Goal: Information Seeking & Learning: Learn about a topic

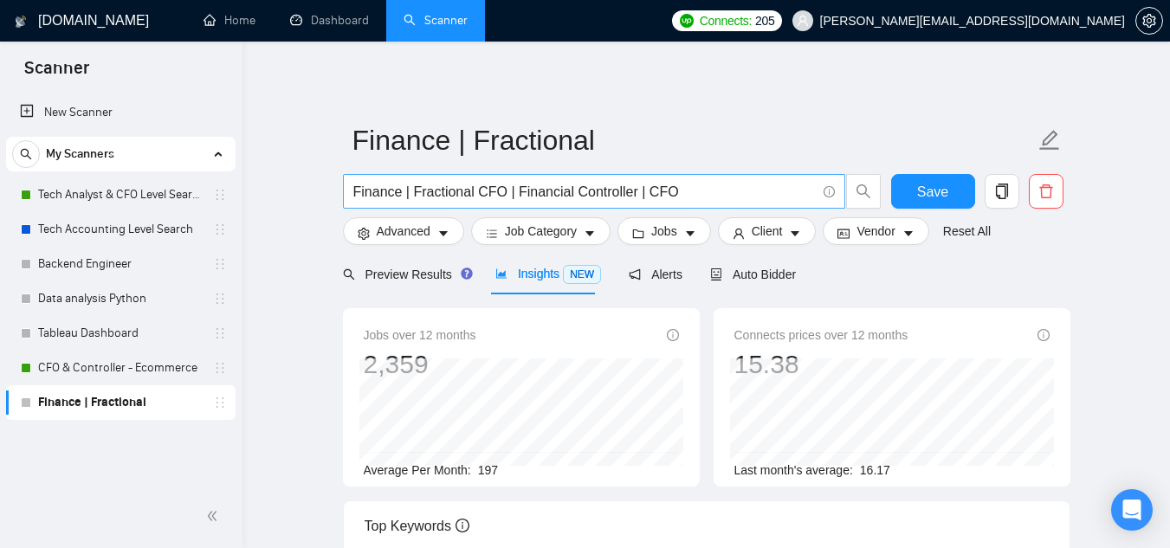
click at [544, 197] on input "Finance | Fractional CFO | Financial Controller | CFO" at bounding box center [584, 192] width 462 height 22
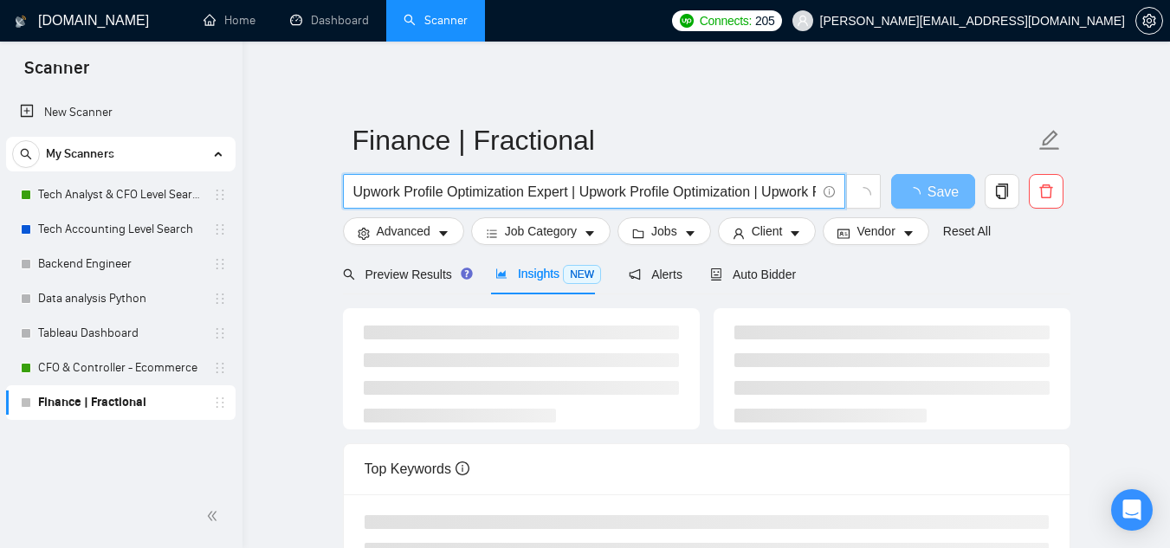
click at [551, 193] on input "Upwork Profile Optimization Expert | Upwork Profile Optimization | Upwork Profi…" at bounding box center [584, 192] width 462 height 22
drag, startPoint x: 528, startPoint y: 194, endPoint x: 869, endPoint y: 222, distance: 342.2
click at [869, 222] on form "Finance | Fractional Upwork Profile Optimization Expert | Upwork Profile Optimi…" at bounding box center [706, 183] width 727 height 141
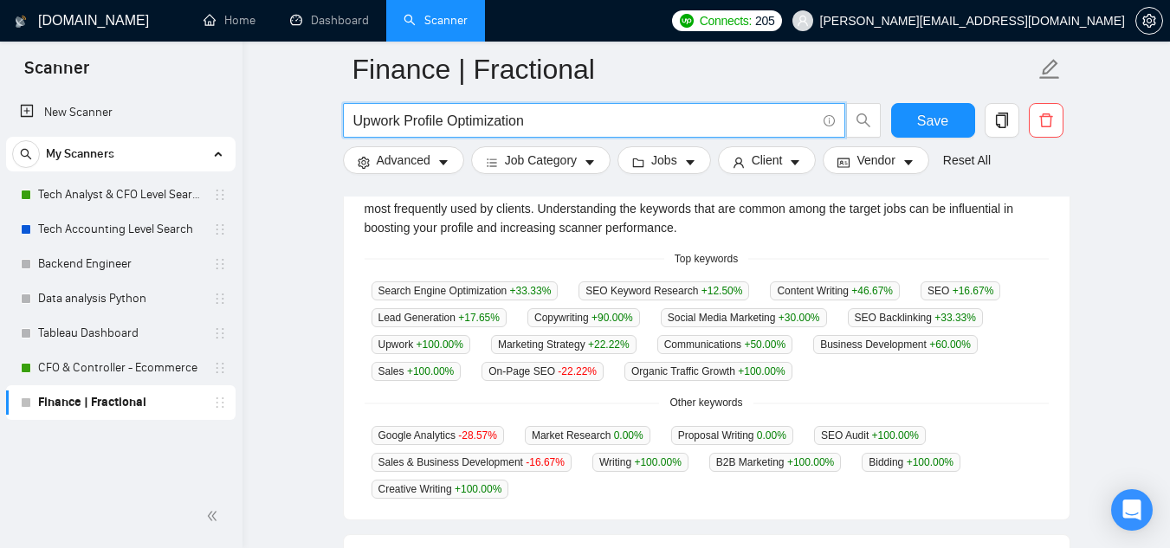
scroll to position [407, 0]
type input "Upwork Profile Optimization"
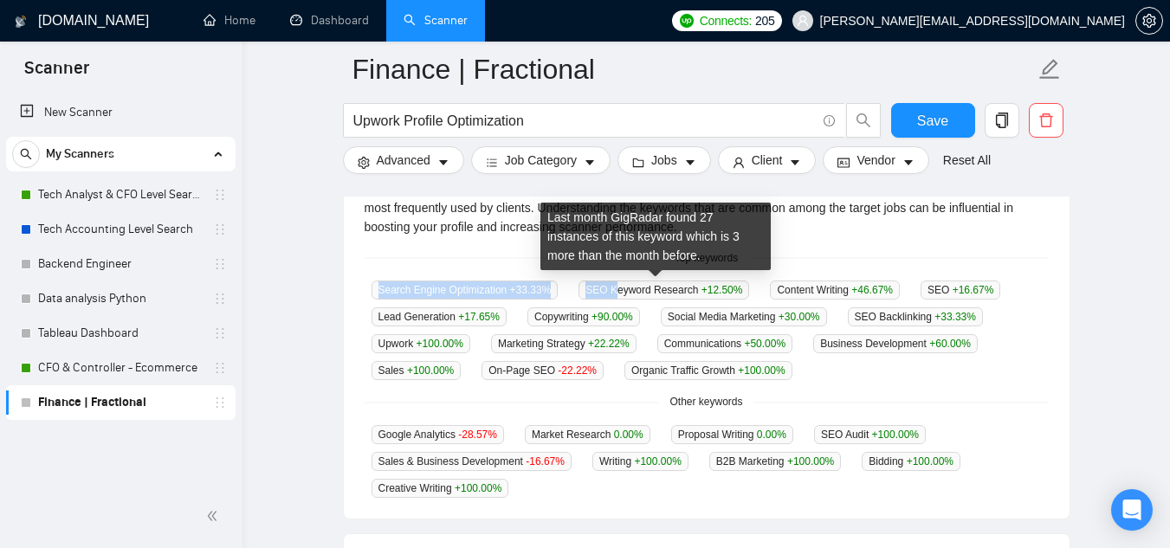
drag, startPoint x: 346, startPoint y: 267, endPoint x: 609, endPoint y: 291, distance: 263.3
click at [609, 291] on div "GigRadar analyses the keywords used in the jobs found by this scanner to help y…" at bounding box center [706, 338] width 725 height 361
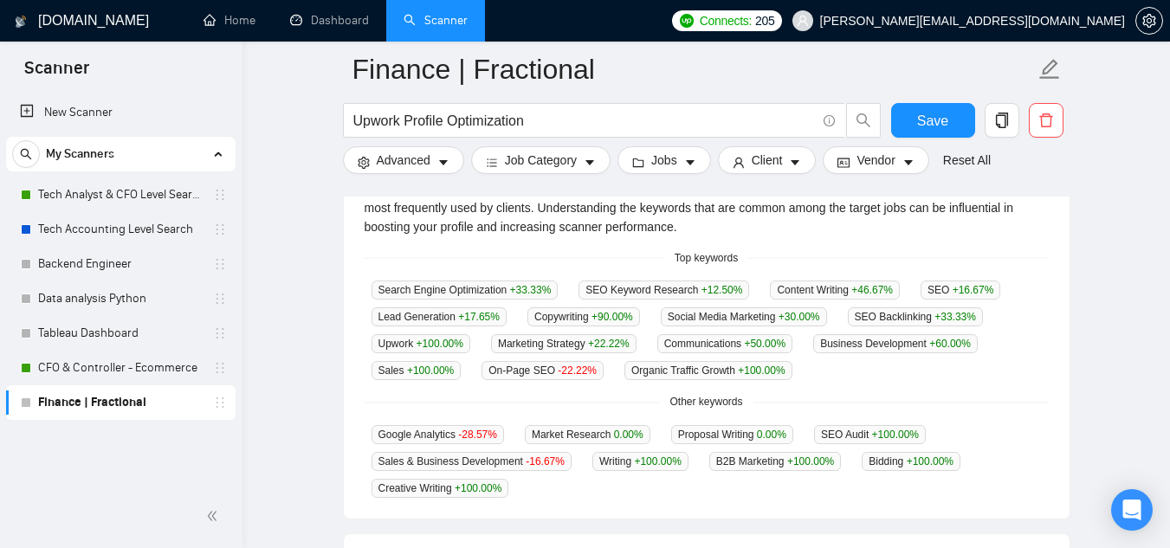
click at [330, 301] on main "Finance | Fractional Upwork Profile Optimization Save Advanced Job Category Job…" at bounding box center [706, 259] width 872 height 1194
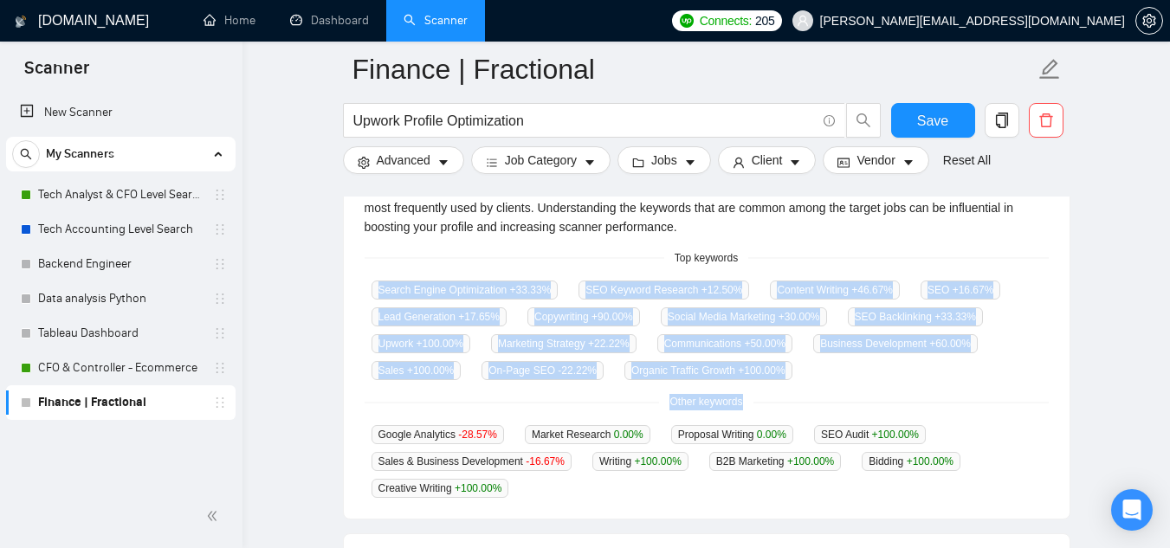
drag, startPoint x: 361, startPoint y: 282, endPoint x: 771, endPoint y: 397, distance: 426.2
click at [771, 397] on div "GigRadar analyses the keywords used in the jobs found by this scanner to help y…" at bounding box center [706, 338] width 725 height 361
click at [324, 332] on main "Finance | Fractional Upwork Profile Optimization Save Advanced Job Category Job…" at bounding box center [706, 259] width 872 height 1194
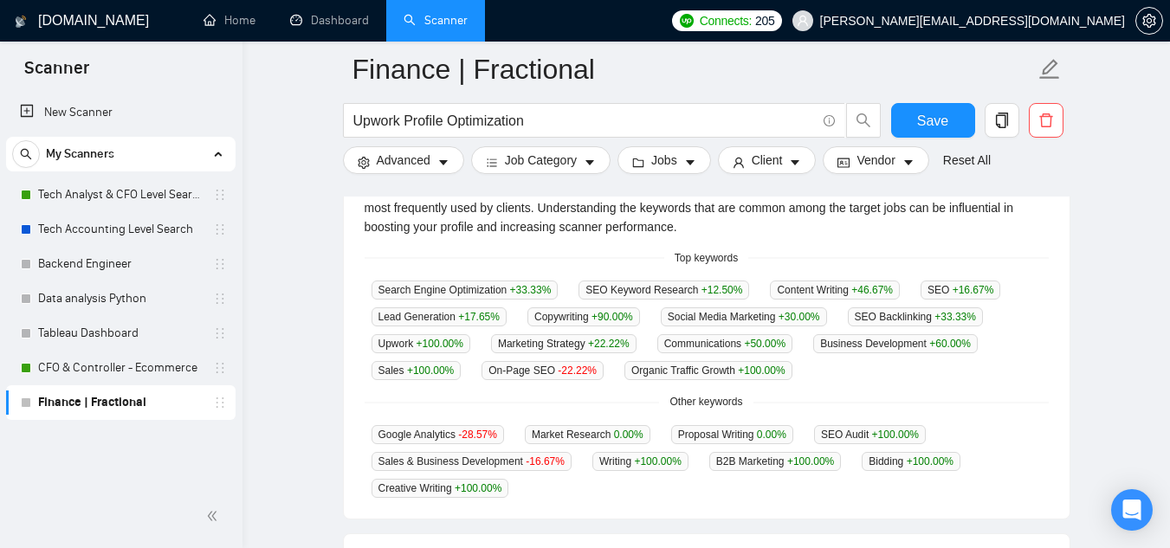
click at [1070, 199] on div "Top Keywords GigRadar analyses the keywords used in the jobs found by this scan…" at bounding box center [706, 313] width 741 height 412
